Goal: Task Accomplishment & Management: Manage account settings

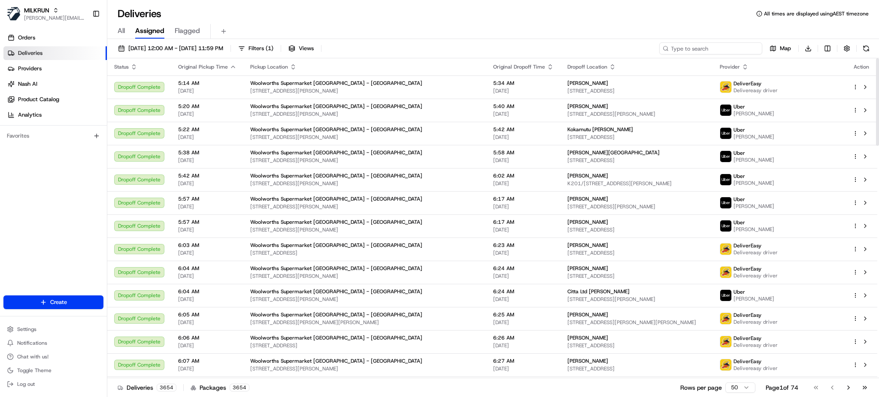
click at [726, 45] on input at bounding box center [710, 48] width 103 height 12
paste input "[PERSON_NAME] [PERSON_NAME]"
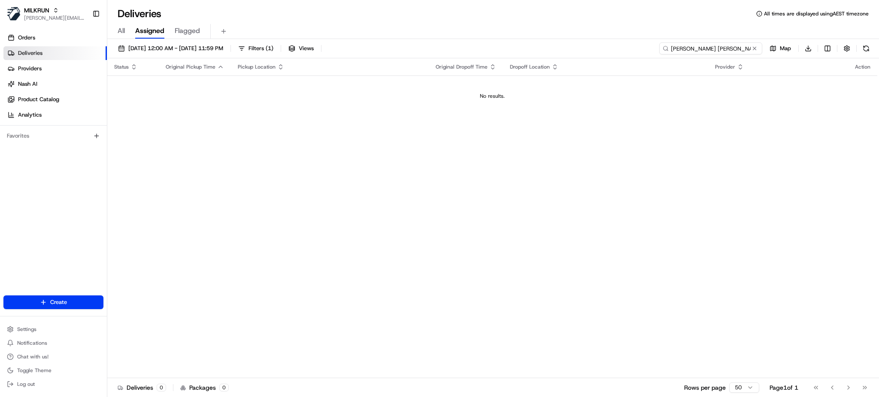
drag, startPoint x: 718, startPoint y: 52, endPoint x: 610, endPoint y: 67, distance: 109.2
click at [610, 67] on div "[DATE] 12:00 AM - [DATE] 11:59 PM Filters ( 1 ) Views [PERSON_NAME] zhang Map D…" at bounding box center [493, 219] width 772 height 360
paste input "[PERSON_NAME]"
type input "[PERSON_NAME]"
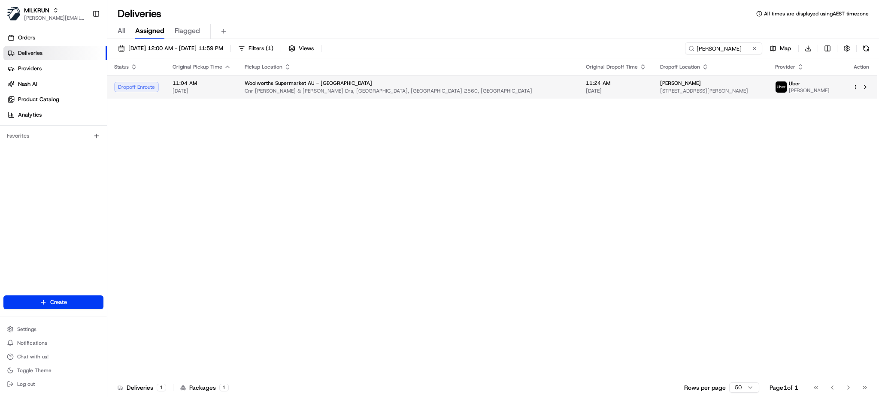
click at [653, 98] on td "[PERSON_NAME] [STREET_ADDRESS][PERSON_NAME]" at bounding box center [710, 87] width 115 height 23
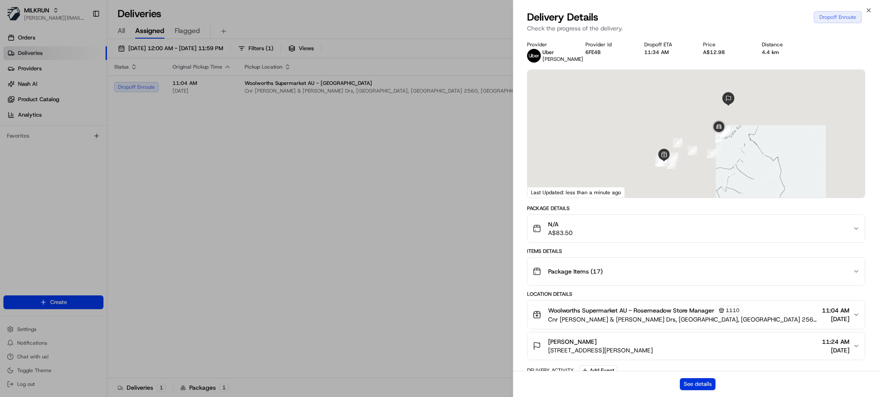
click at [704, 386] on button "See details" at bounding box center [698, 385] width 36 height 12
